Goal: Navigation & Orientation: Find specific page/section

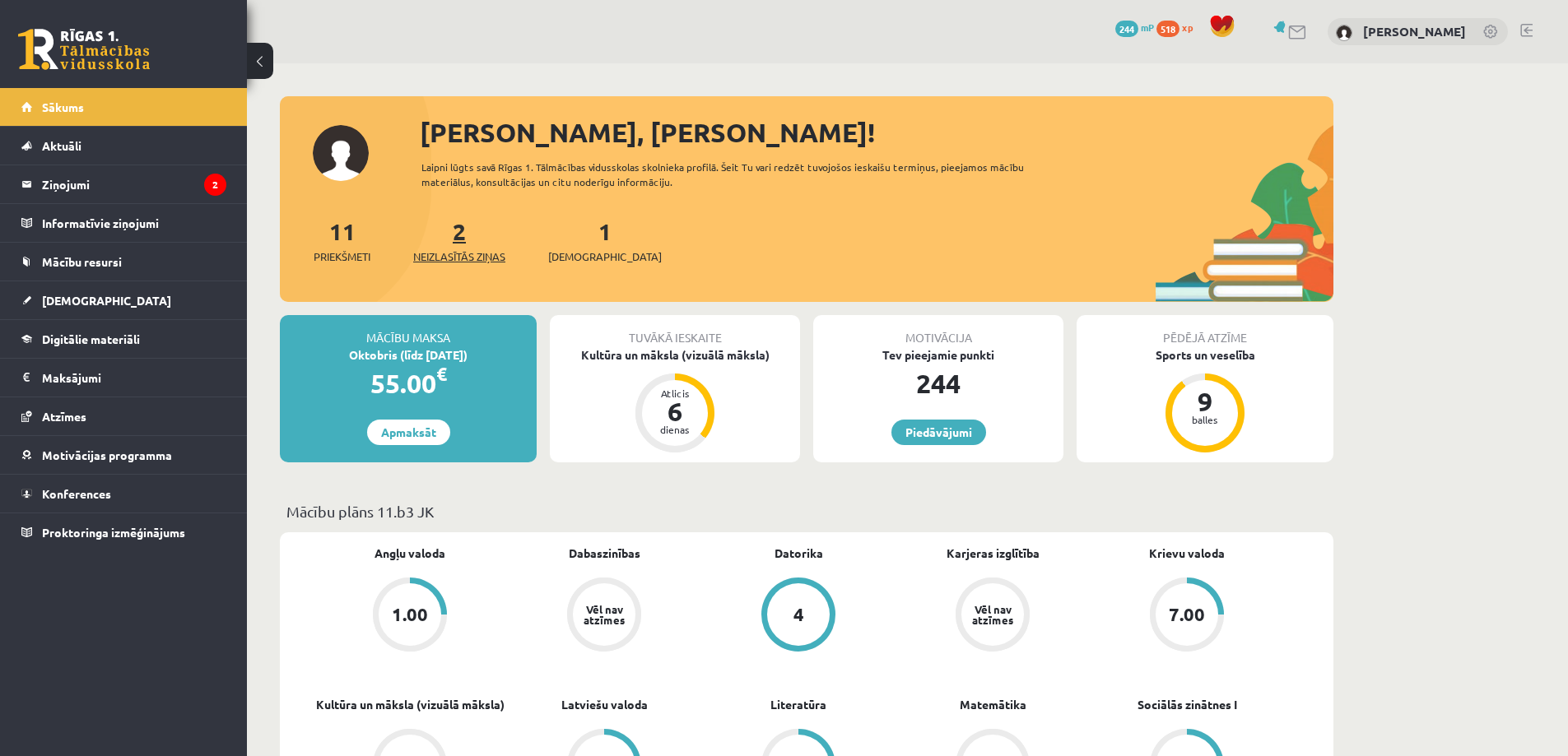
click at [481, 258] on span "Neizlasītās ziņas" at bounding box center [459, 256] width 92 height 16
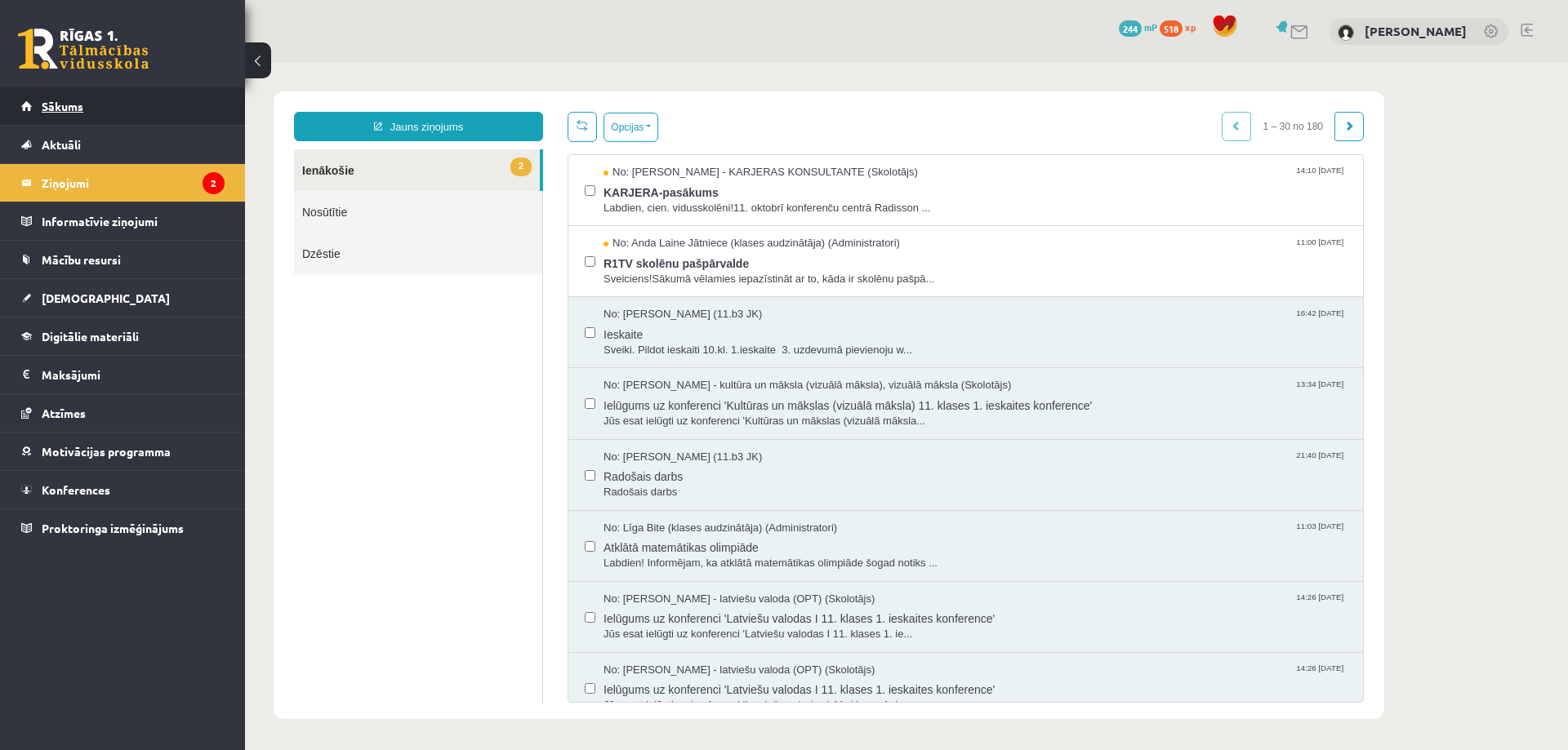
click at [65, 105] on span "Sākums" at bounding box center [62, 106] width 42 height 15
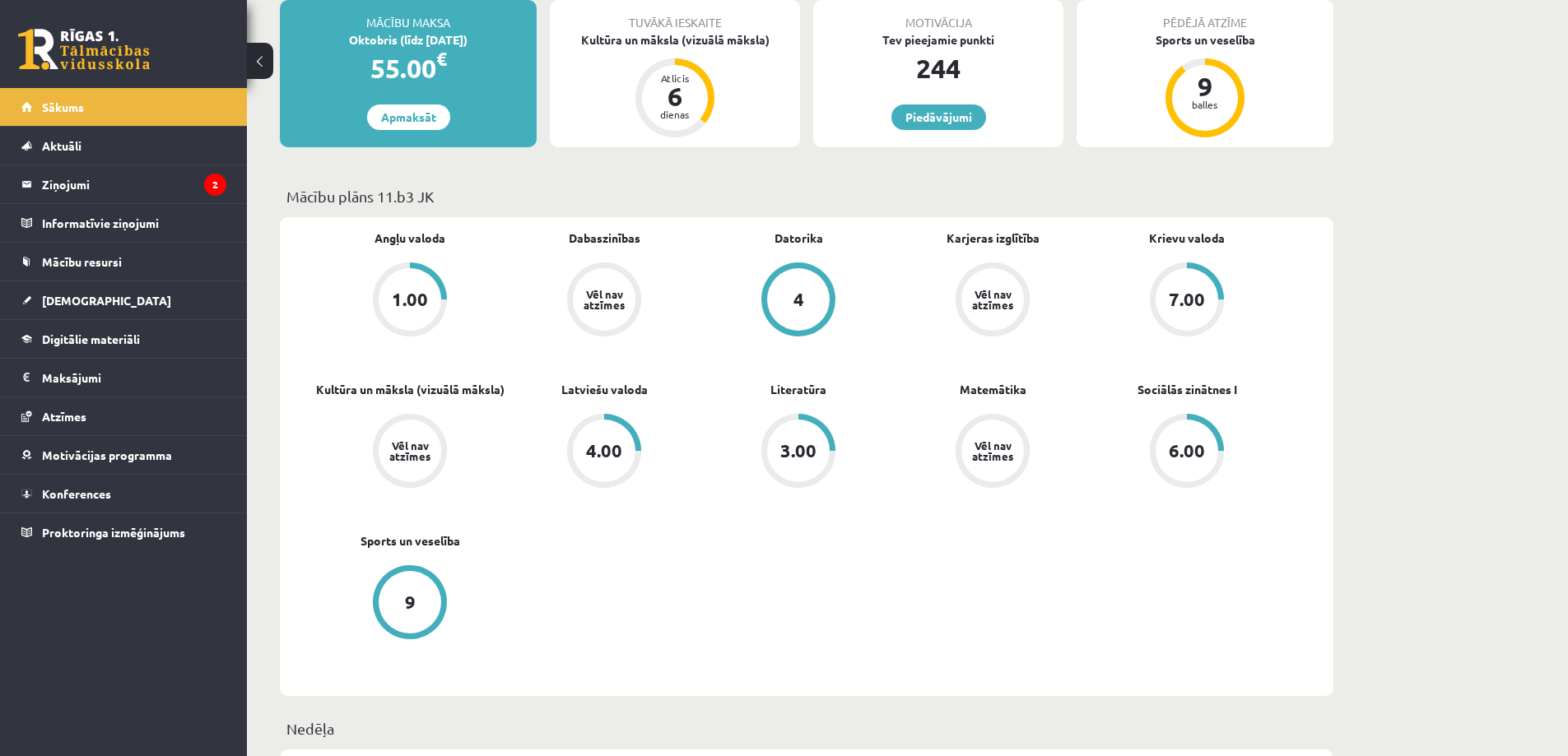
scroll to position [494, 0]
